Goal: Task Accomplishment & Management: Complete application form

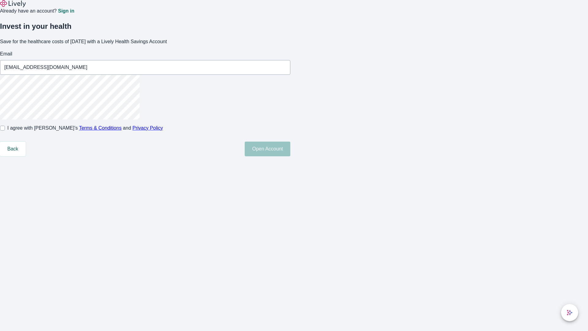
click at [5, 131] on input "I agree with Lively’s Terms & Conditions and Privacy Policy" at bounding box center [2, 128] width 5 height 5
checkbox input "true"
click at [290, 156] on button "Open Account" at bounding box center [268, 149] width 46 height 15
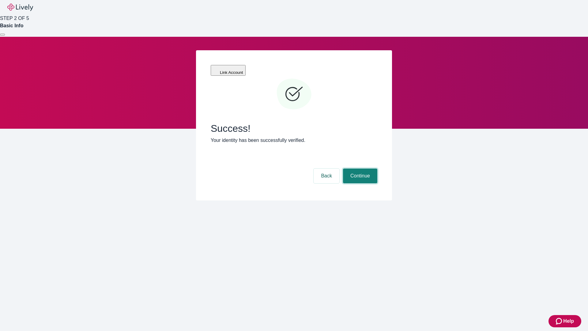
click at [359, 169] on button "Continue" at bounding box center [360, 176] width 34 height 15
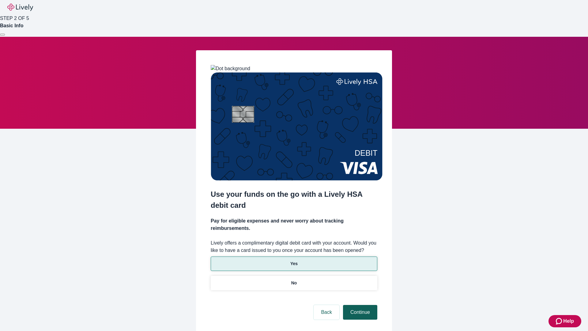
click at [294, 260] on p "Yes" at bounding box center [293, 263] width 7 height 6
click at [359, 305] on button "Continue" at bounding box center [360, 312] width 34 height 15
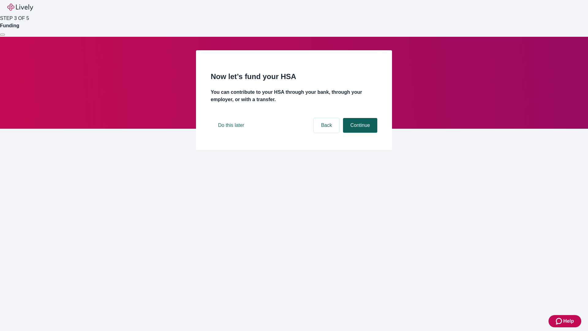
click at [359, 133] on button "Continue" at bounding box center [360, 125] width 34 height 15
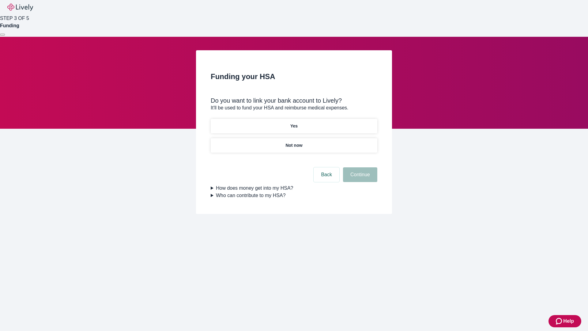
click at [294, 123] on p "Yes" at bounding box center [293, 126] width 7 height 6
click at [359, 167] on button "Continue" at bounding box center [360, 174] width 34 height 15
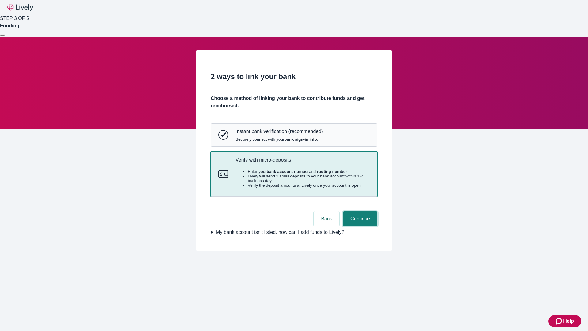
click at [359, 226] on button "Continue" at bounding box center [360, 218] width 34 height 15
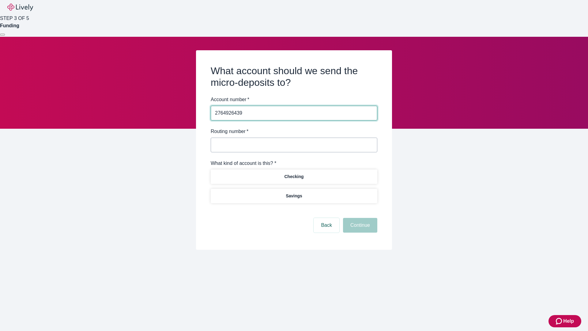
type input "2764926439"
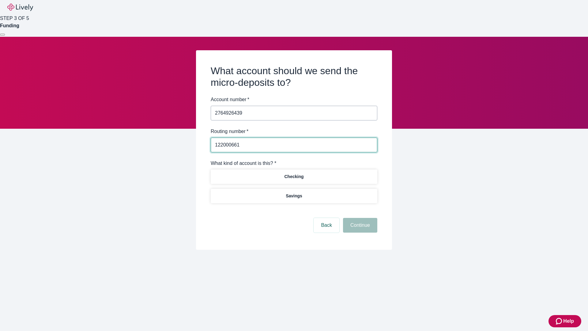
type input "122000661"
click at [294, 176] on p "Checking" at bounding box center [293, 176] width 19 height 6
click at [359, 226] on button "Continue" at bounding box center [360, 225] width 34 height 15
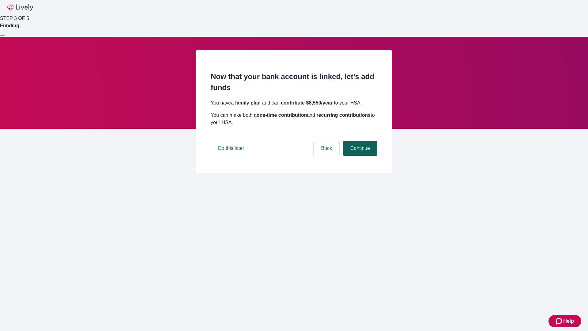
click at [359, 156] on button "Continue" at bounding box center [360, 148] width 34 height 15
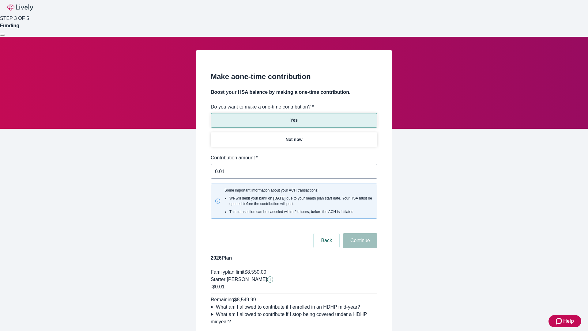
type input "0.01"
click at [359, 233] on button "Continue" at bounding box center [360, 240] width 34 height 15
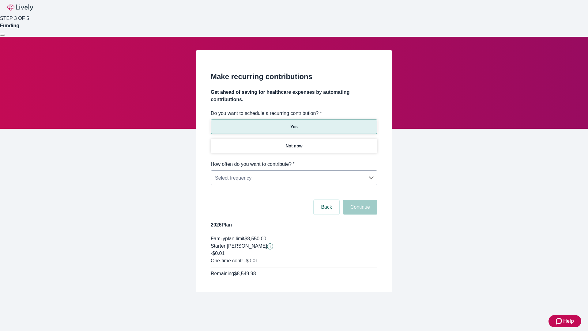
click at [294, 161] on body "Help STEP 3 OF 5 Funding Make recurring contributions Get ahead of saving for h…" at bounding box center [294, 160] width 588 height 321
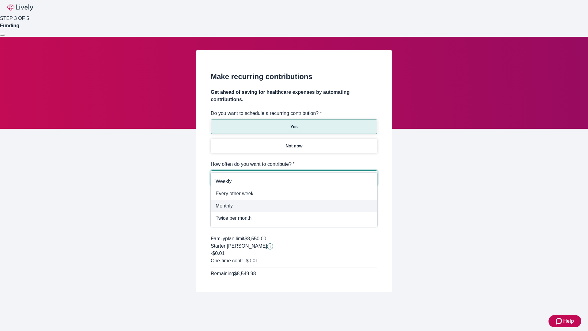
click at [294, 206] on span "Monthly" at bounding box center [294, 205] width 157 height 7
type input "Monthly"
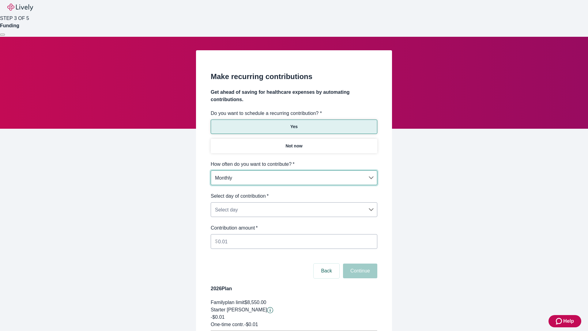
click at [294, 192] on body "Help STEP 3 OF 5 Funding Make recurring contributions Get ahead of saving for h…" at bounding box center [294, 192] width 588 height 385
type input "Monthly15th"
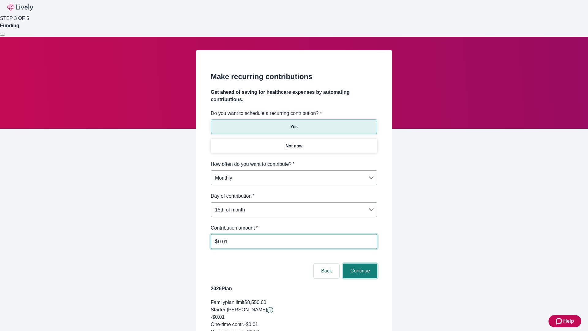
click at [359, 264] on button "Continue" at bounding box center [360, 271] width 34 height 15
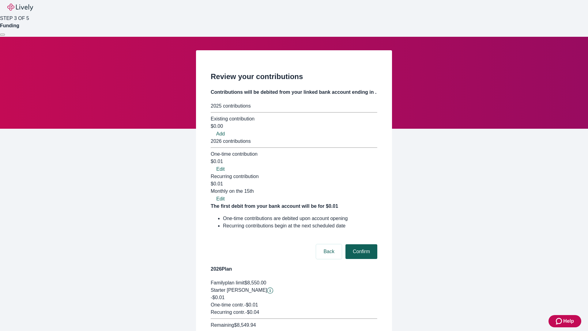
click at [361, 244] on button "Confirm" at bounding box center [362, 251] width 32 height 15
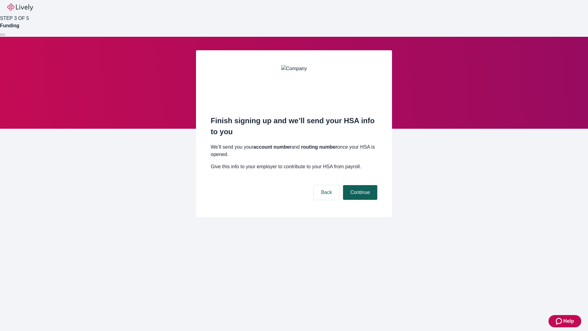
click at [359, 185] on button "Continue" at bounding box center [360, 192] width 34 height 15
